Goal: Task Accomplishment & Management: Manage account settings

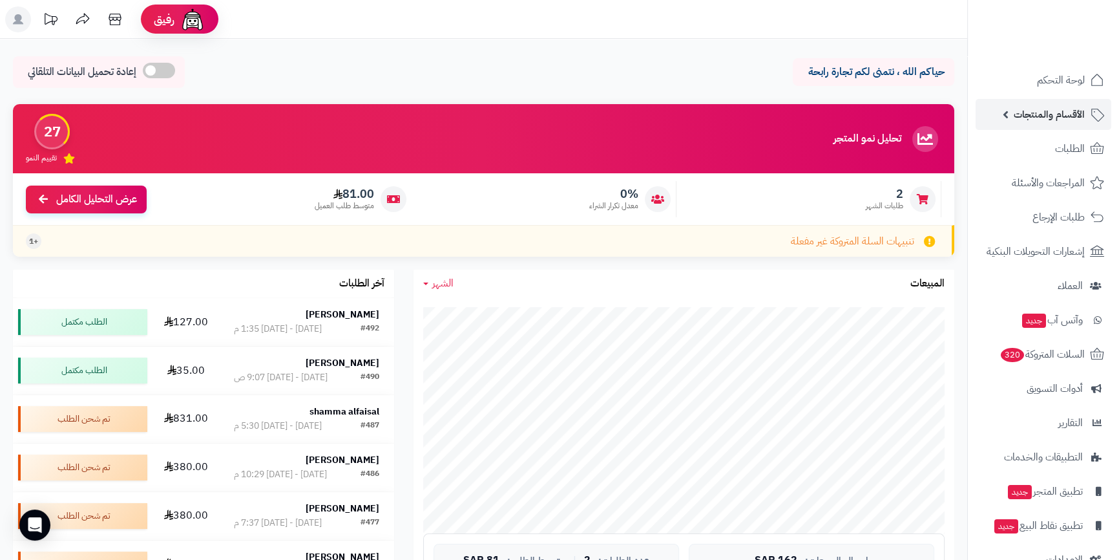
click at [1029, 114] on span "الأقسام والمنتجات" at bounding box center [1049, 114] width 71 height 18
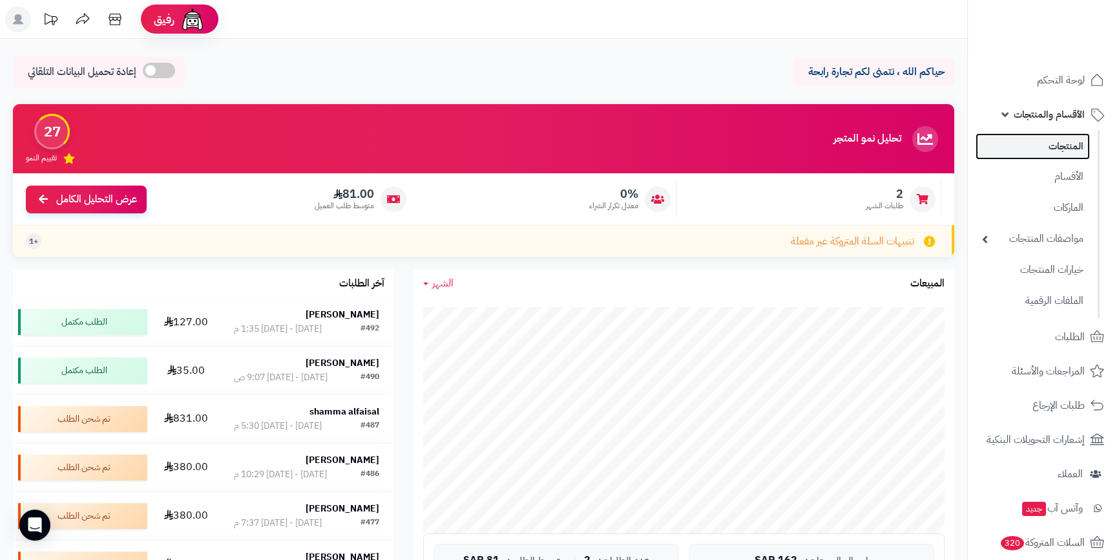
click at [1039, 151] on link "المنتجات" at bounding box center [1033, 146] width 114 height 26
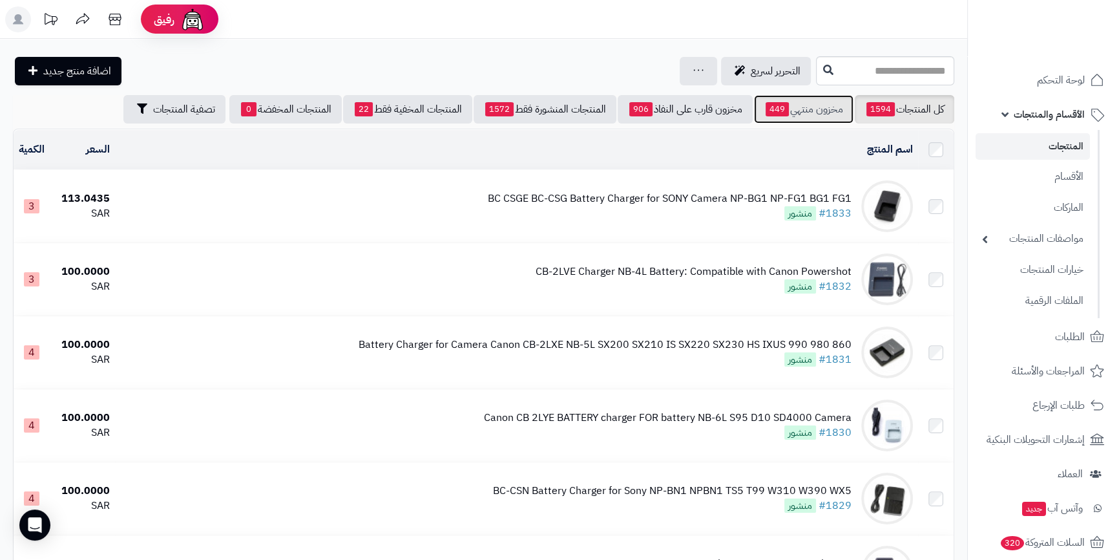
click at [827, 108] on link "مخزون منتهي 449" at bounding box center [804, 109] width 100 height 28
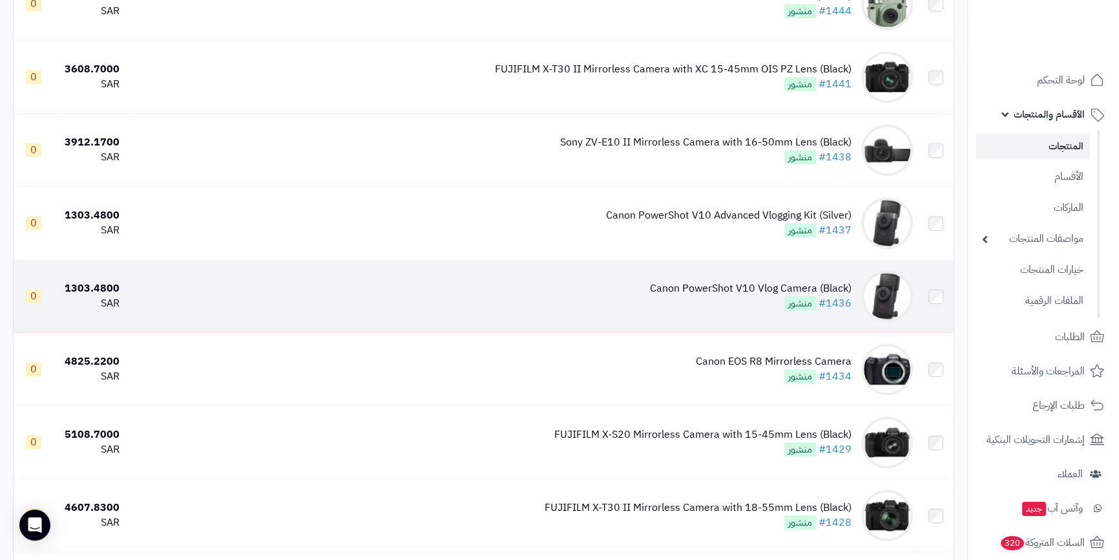
scroll to position [1762, 0]
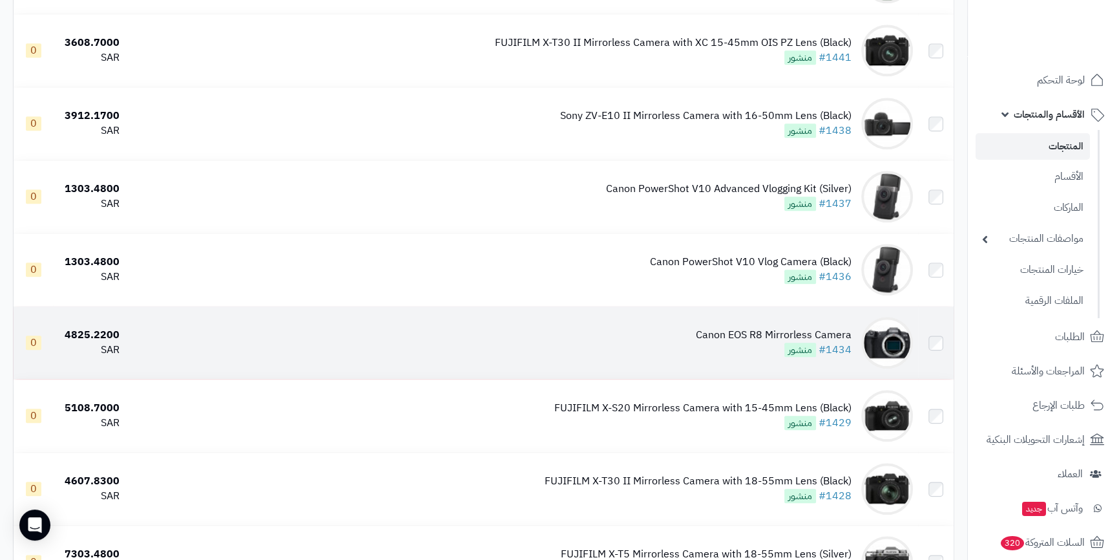
click at [576, 324] on td "Canon EOS R8 Mirrorless Camera #1434 منشور" at bounding box center [521, 342] width 793 height 72
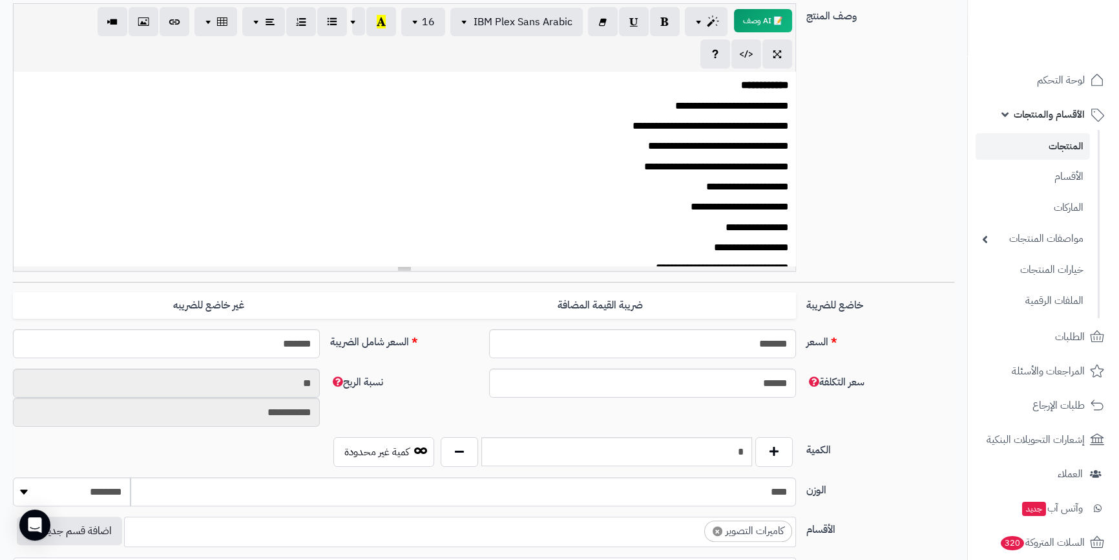
scroll to position [235, 0]
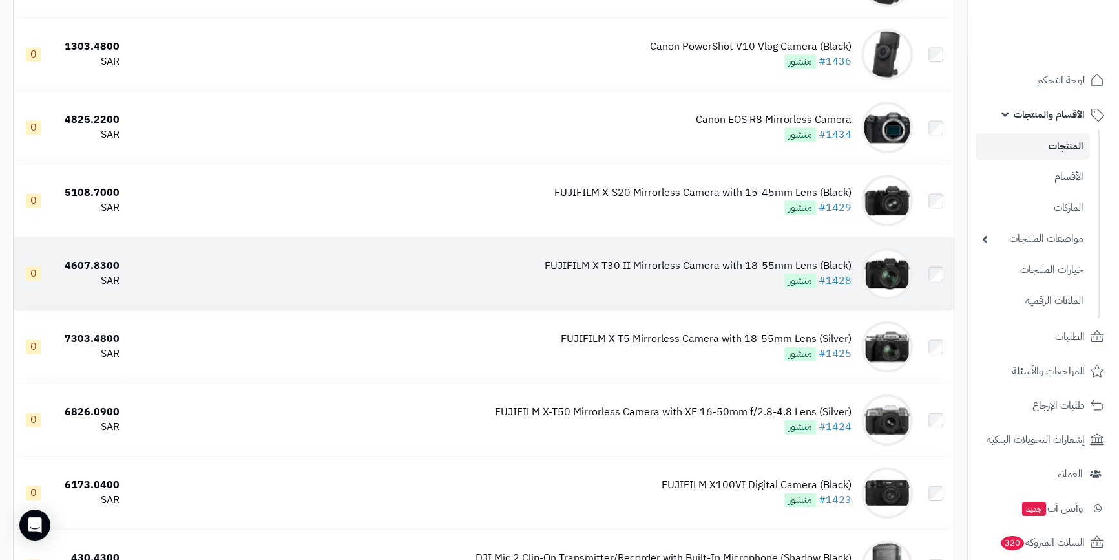
scroll to position [1997, 0]
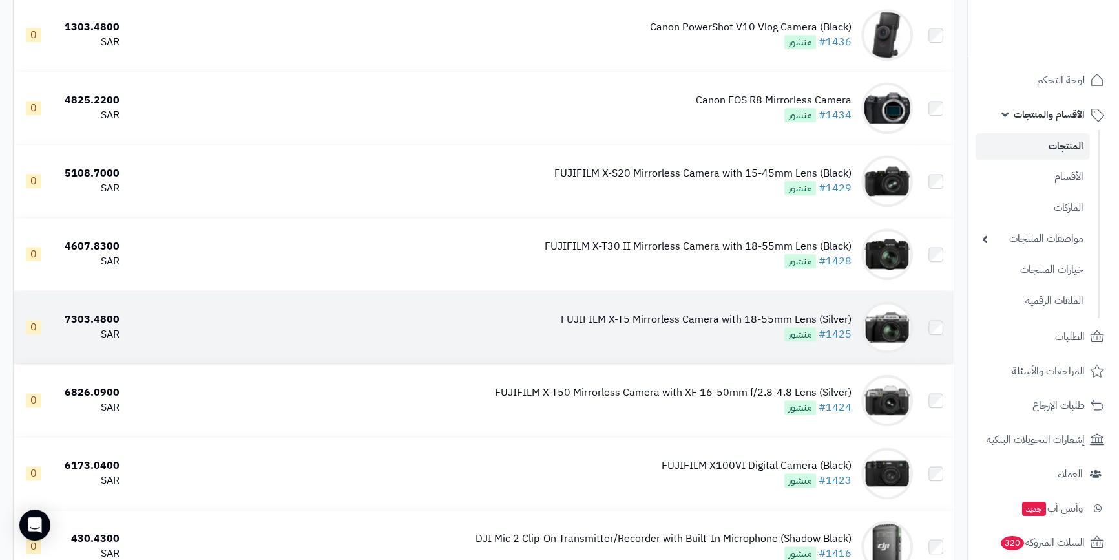
click at [616, 312] on div "FUJIFILM X-T5 Mirrorless Camera with 18-55mm Lens (Silver)" at bounding box center [706, 319] width 291 height 15
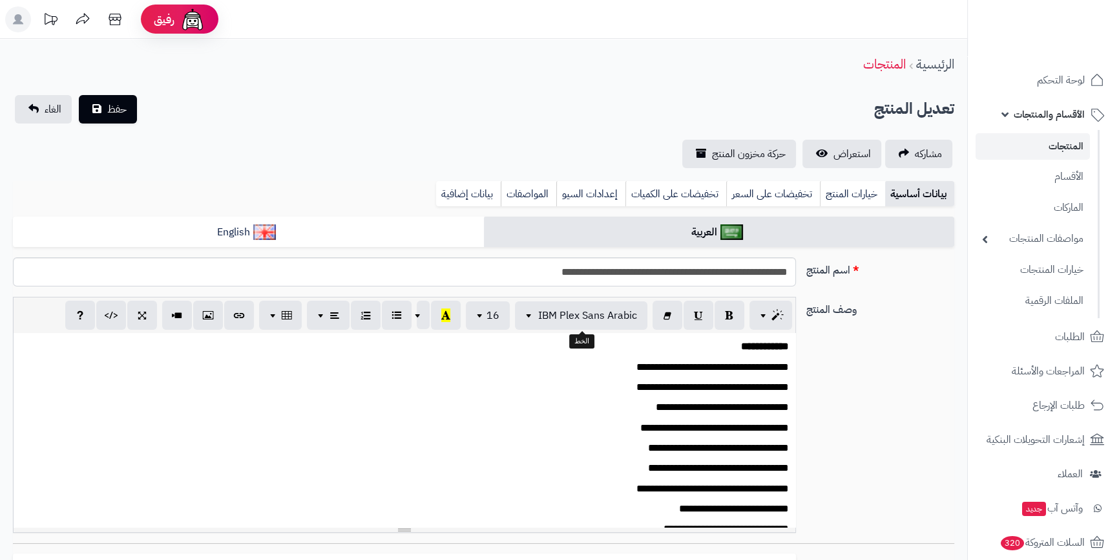
scroll to position [184, 0]
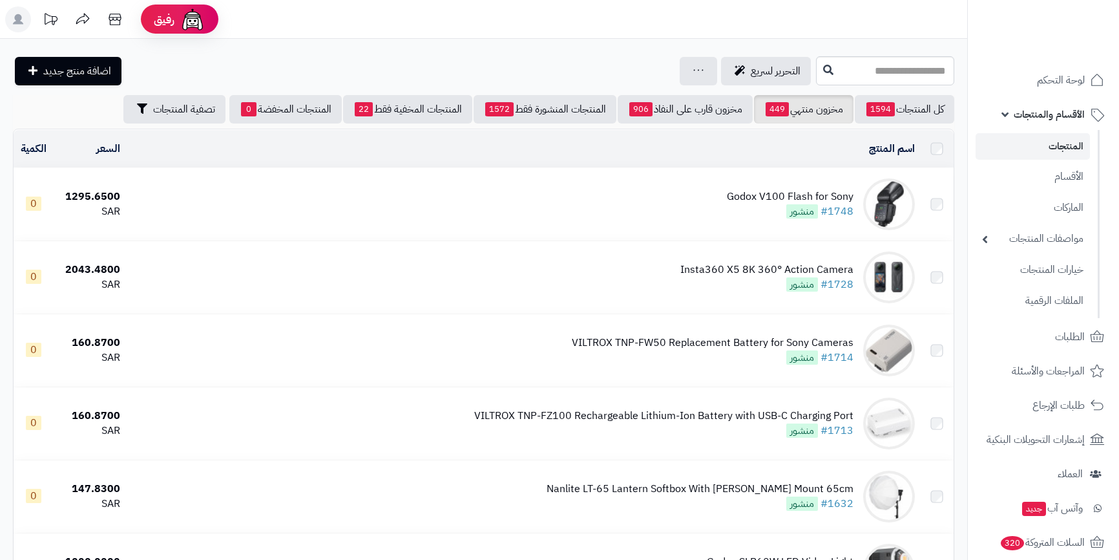
scroll to position [1997, 0]
